Goal: Task Accomplishment & Management: Use online tool/utility

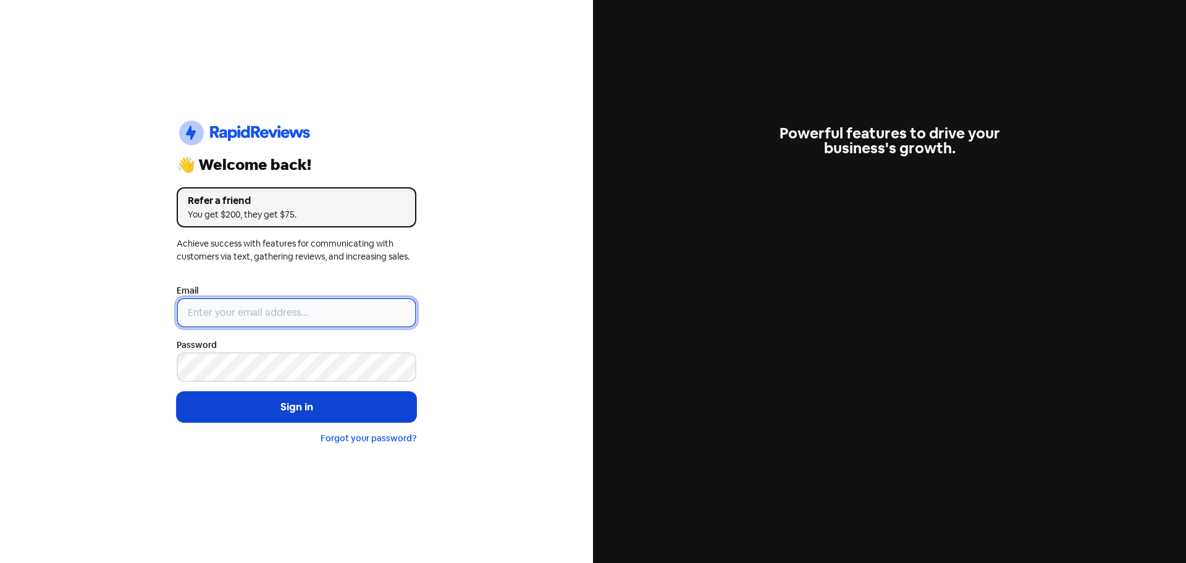
type input "[EMAIL_ADDRESS][DOMAIN_NAME]"
click at [313, 408] on button "Sign in" at bounding box center [297, 407] width 240 height 31
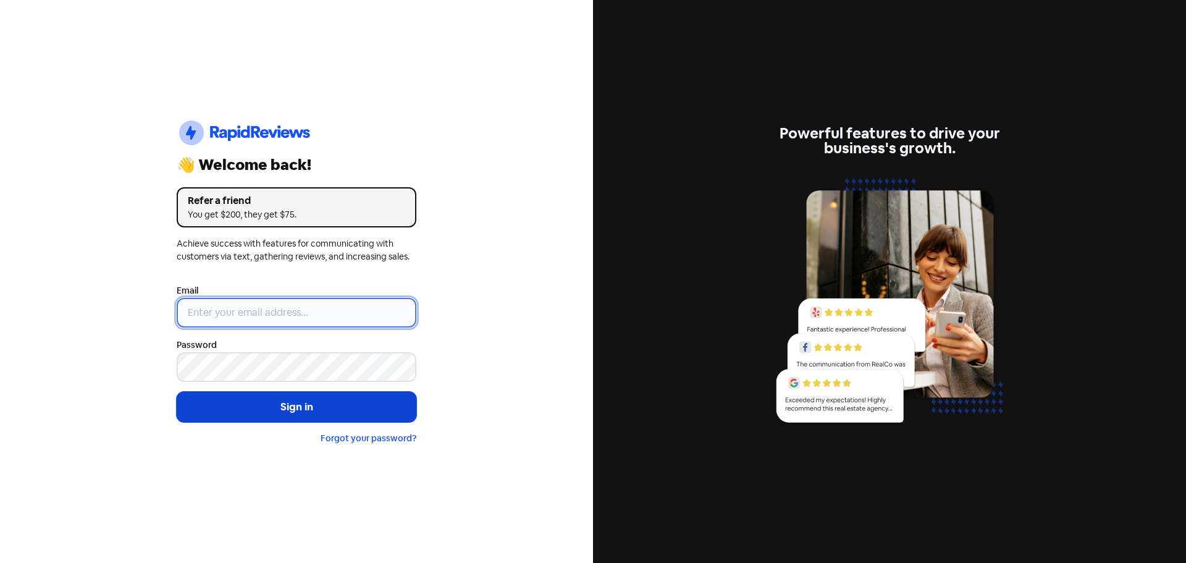
type input "[EMAIL_ADDRESS][DOMAIN_NAME]"
click at [349, 405] on button "Sign in" at bounding box center [297, 407] width 240 height 31
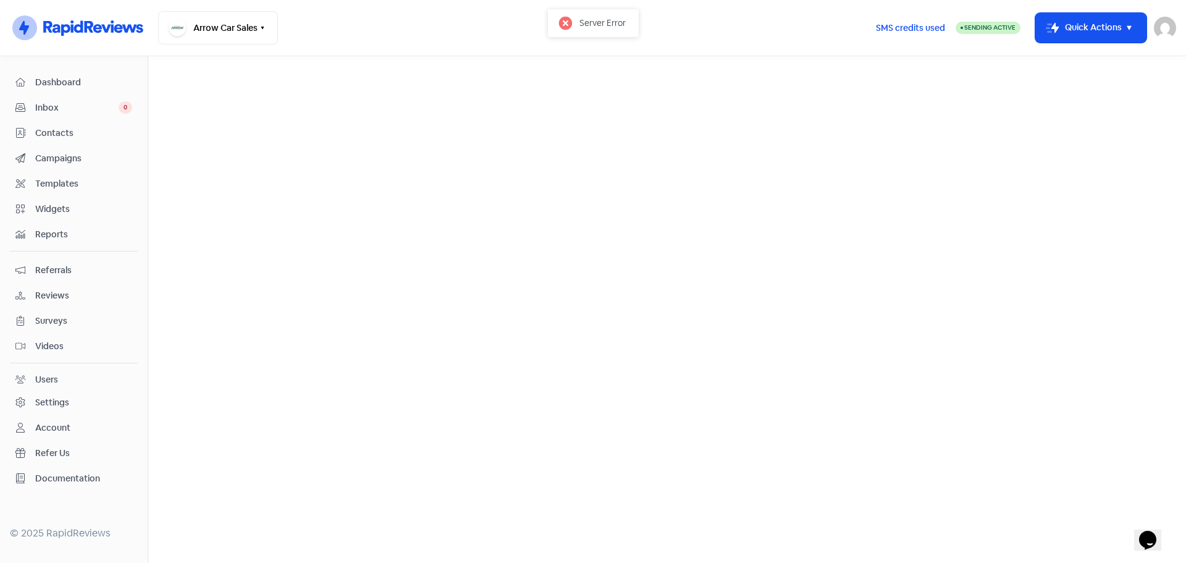
click at [44, 293] on span "Reviews" at bounding box center [83, 295] width 97 height 13
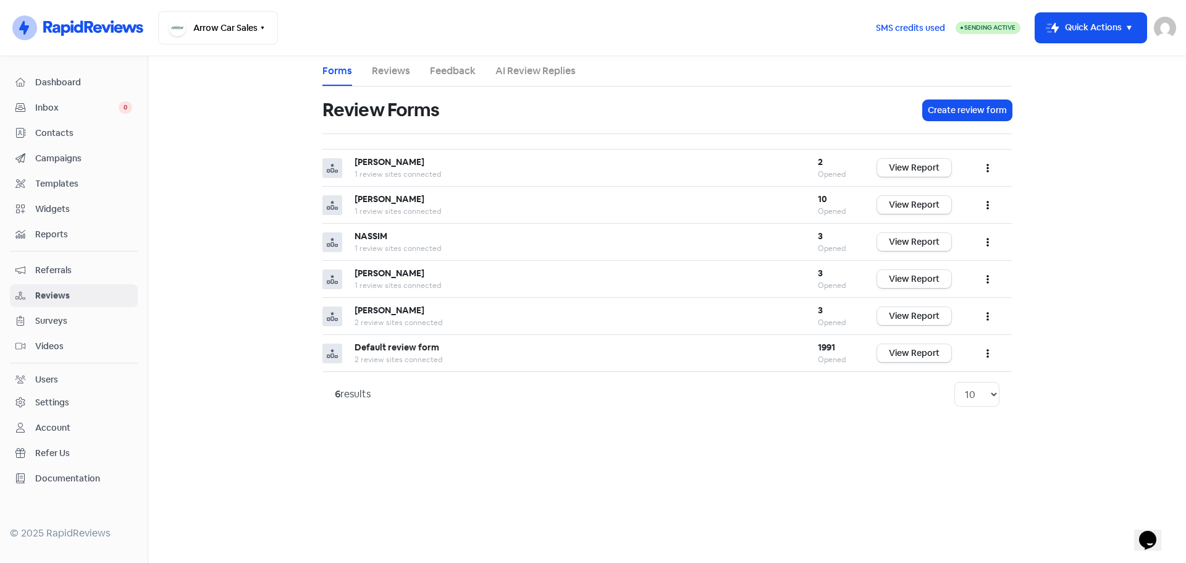
click at [386, 70] on link "Reviews" at bounding box center [391, 71] width 38 height 15
